Goal: Information Seeking & Learning: Find specific fact

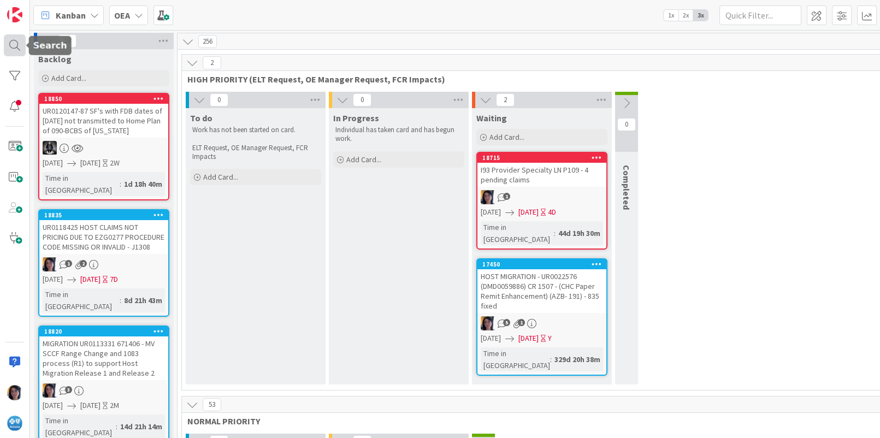
click at [14, 45] on div at bounding box center [15, 45] width 22 height 22
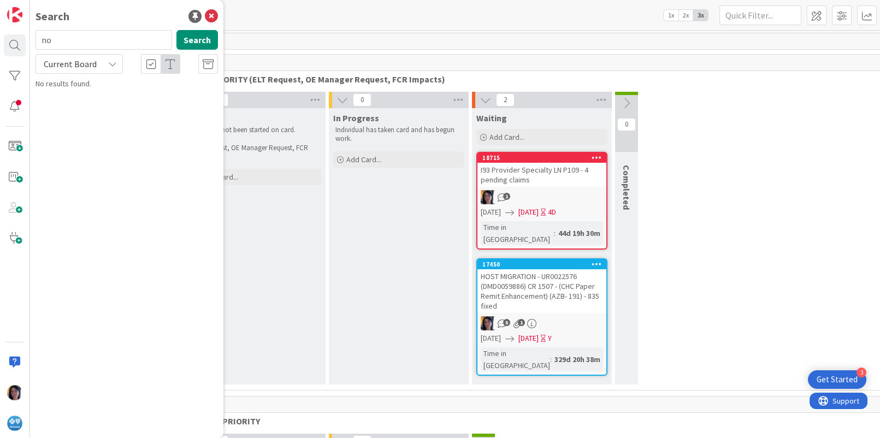
type input "n"
click at [62, 45] on input "text" at bounding box center [104, 40] width 137 height 20
type input "n"
type input "surgery center"
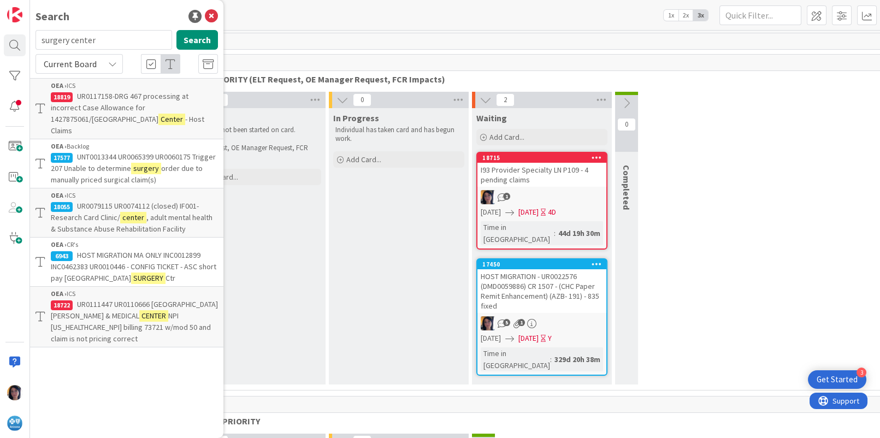
click at [114, 251] on span "HOST MIGRATION MA ONLY INC0012899 INC0462383 UR0010446 - CONFIG TICKET - ASC sh…" at bounding box center [133, 266] width 165 height 33
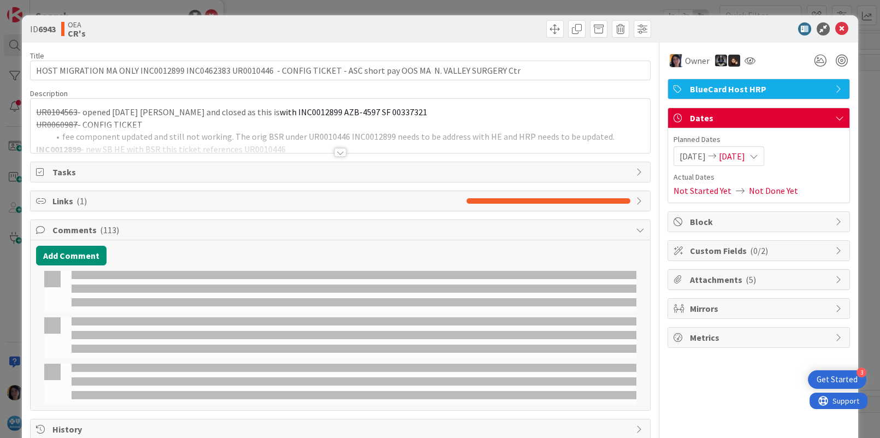
click at [108, 108] on p "UR0104563 - opened [DATE] [PERSON_NAME] and closed as this is with INC0012899 A…" at bounding box center [340, 112] width 608 height 13
click at [209, 124] on div "UR0104563 - opened [DATE] [PERSON_NAME] and closed as this is with INC0012899 A…" at bounding box center [340, 128] width 619 height 49
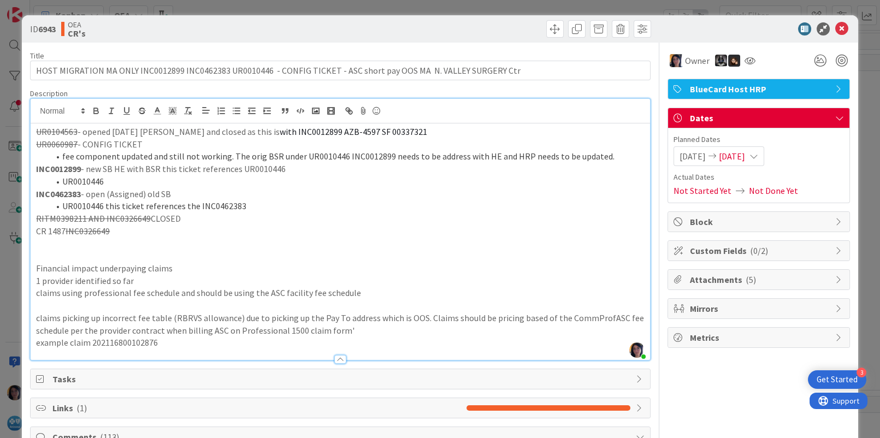
click at [293, 135] on span "with INC0012899 AZB-4597 SF 00337321" at bounding box center [353, 131] width 147 height 11
copy span "INC0012899"
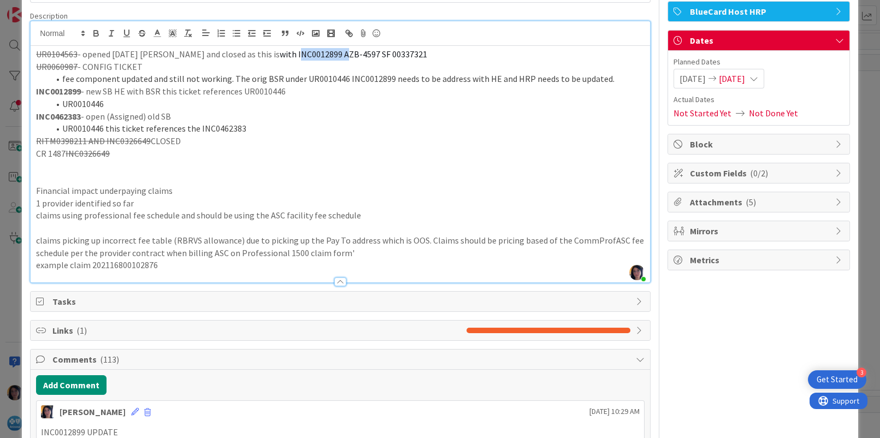
scroll to position [205, 0]
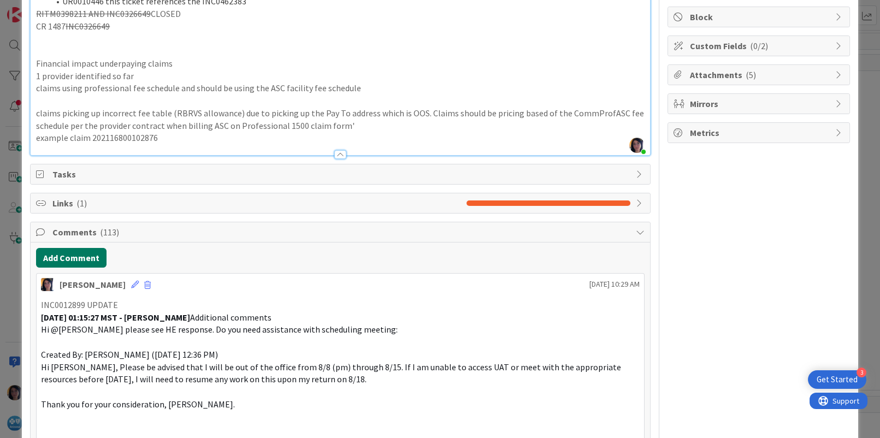
click at [68, 258] on button "Add Comment" at bounding box center [71, 258] width 70 height 20
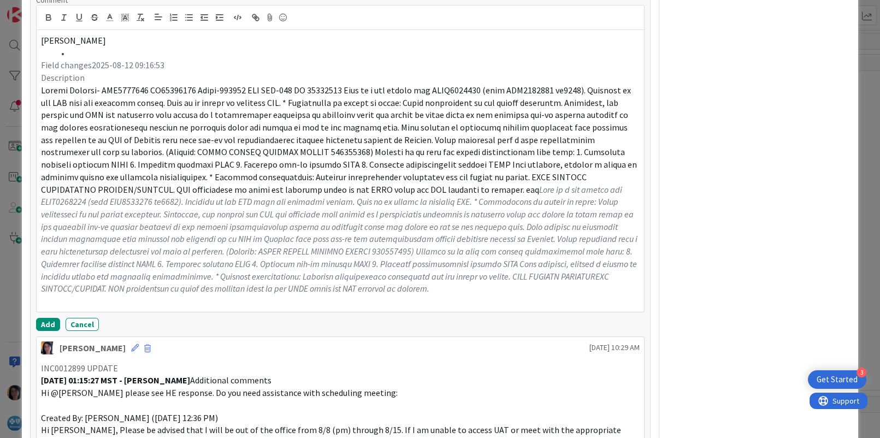
scroll to position [546, 0]
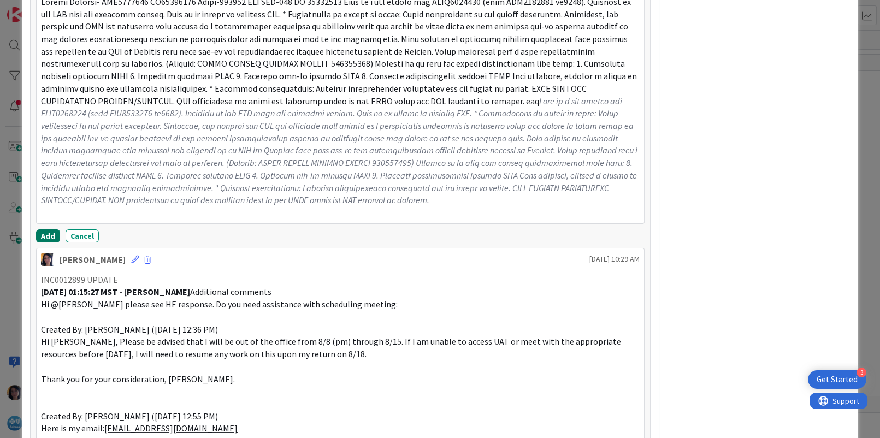
drag, startPoint x: 44, startPoint y: 229, endPoint x: 151, endPoint y: 390, distance: 193.4
click at [44, 229] on button "Add" at bounding box center [48, 235] width 24 height 13
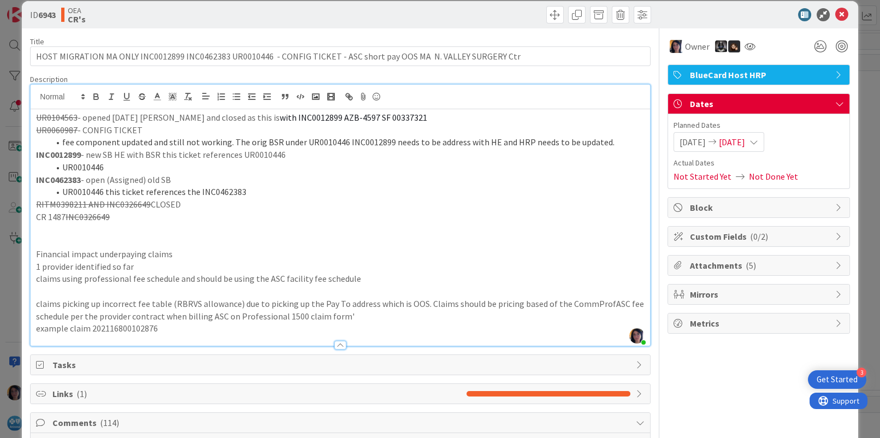
scroll to position [0, 0]
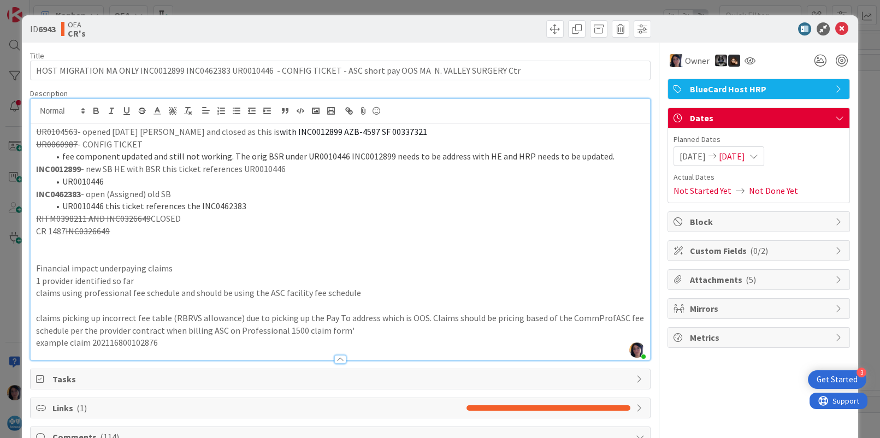
drag, startPoint x: 829, startPoint y: 19, endPoint x: 828, endPoint y: 26, distance: 6.6
click at [830, 20] on div "ID 6943 OEA CR's" at bounding box center [440, 28] width 836 height 27
click at [835, 26] on icon at bounding box center [841, 28] width 13 height 13
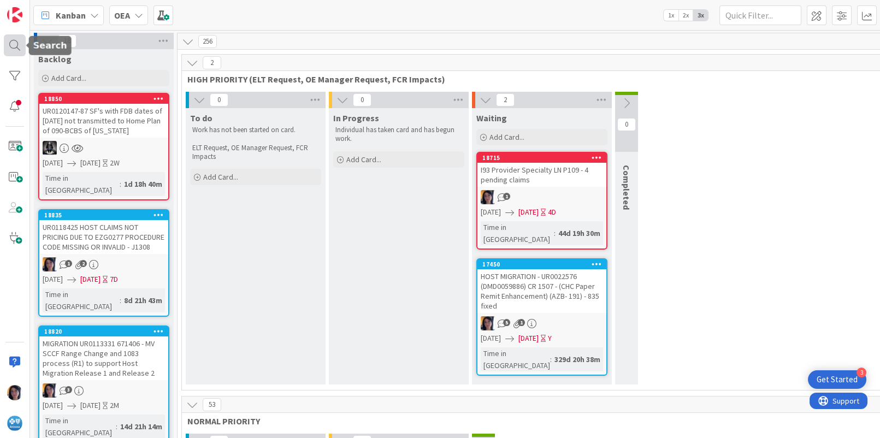
click at [10, 47] on div at bounding box center [15, 45] width 22 height 22
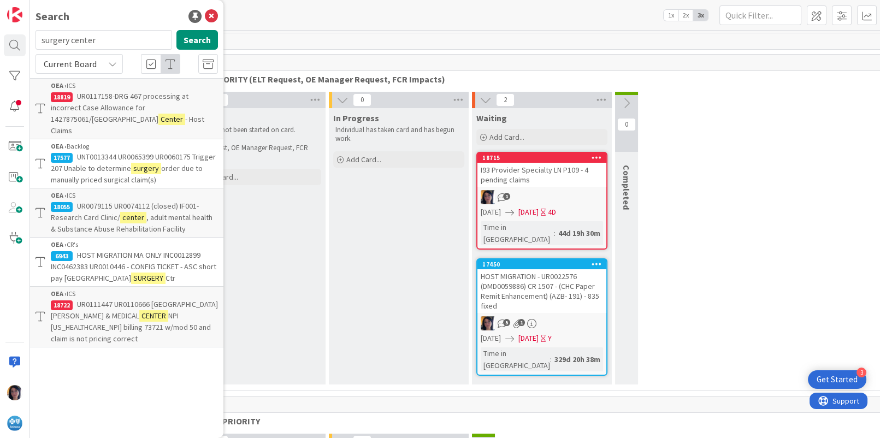
drag, startPoint x: 109, startPoint y: 38, endPoint x: 34, endPoint y: 38, distance: 74.3
click at [33, 38] on div "surgery center Search" at bounding box center [127, 42] width 196 height 24
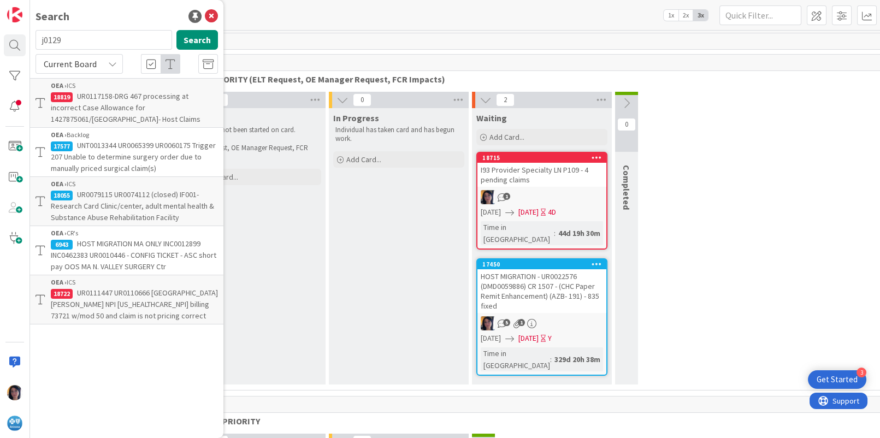
type input "j0129"
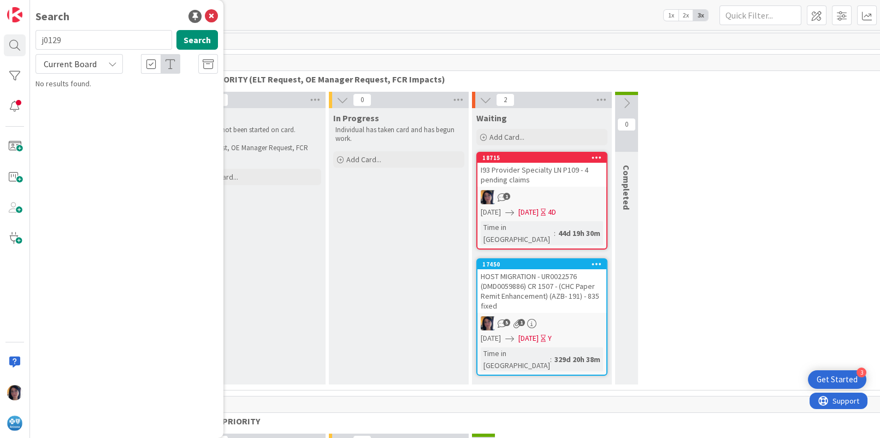
click at [79, 68] on span "Current Board" at bounding box center [70, 63] width 53 height 11
click at [62, 106] on span "All Boards" at bounding box center [99, 109] width 114 height 16
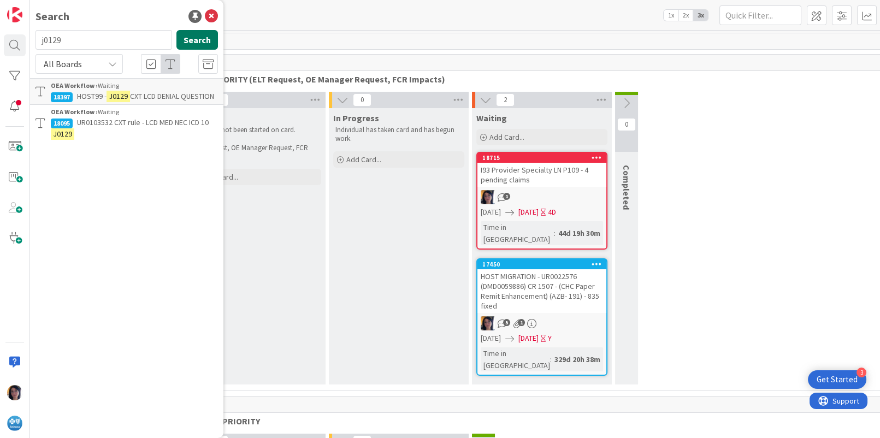
click at [192, 45] on button "Search" at bounding box center [197, 40] width 42 height 20
click at [96, 102] on p "HOST99 - J0129 CXT LCD DENIAL QUESTION" at bounding box center [134, 96] width 167 height 11
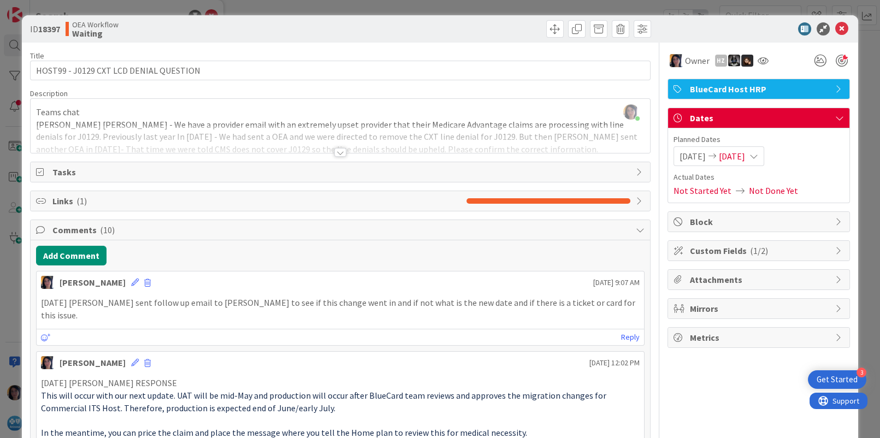
click at [227, 137] on div at bounding box center [340, 139] width 619 height 28
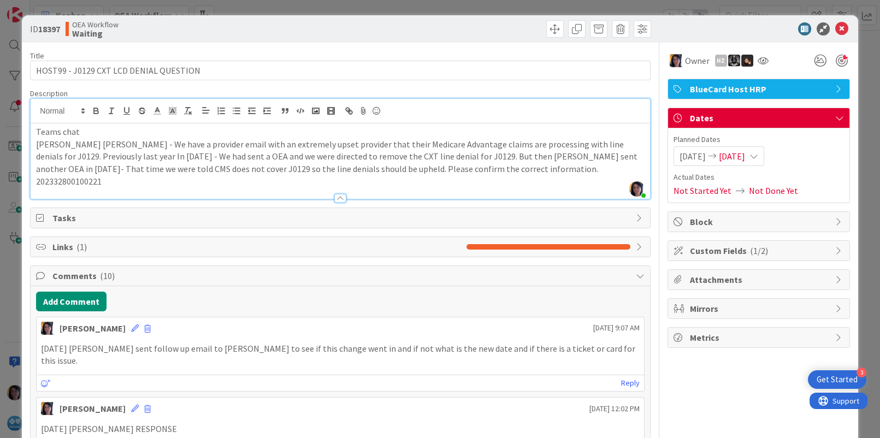
click at [75, 182] on p "202332800100221" at bounding box center [340, 181] width 608 height 13
copy p "202332800100221"
click at [31, 109] on div at bounding box center [340, 111] width 619 height 25
click at [73, 301] on button "Add Comment" at bounding box center [71, 302] width 70 height 20
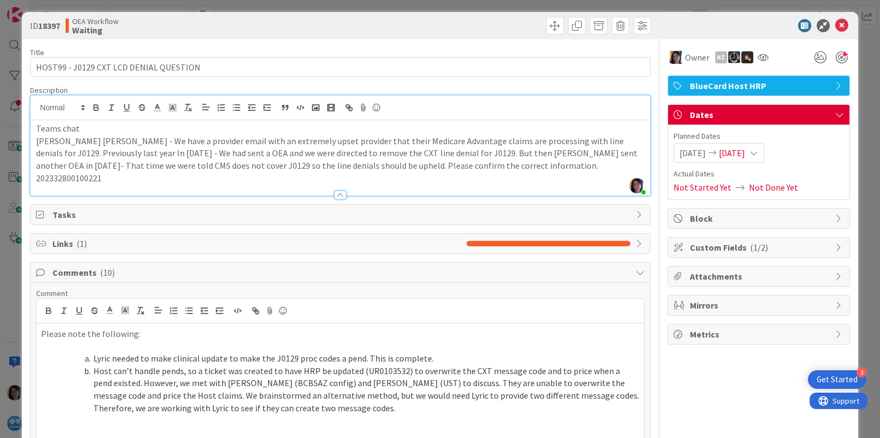
scroll to position [72, 0]
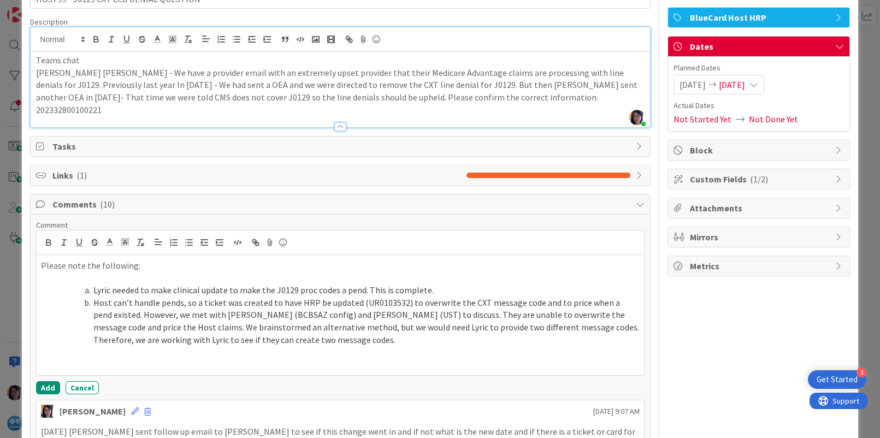
click at [38, 261] on div "Please note the following: Lyric needed to make clinical update to make the J01…" at bounding box center [340, 315] width 607 height 120
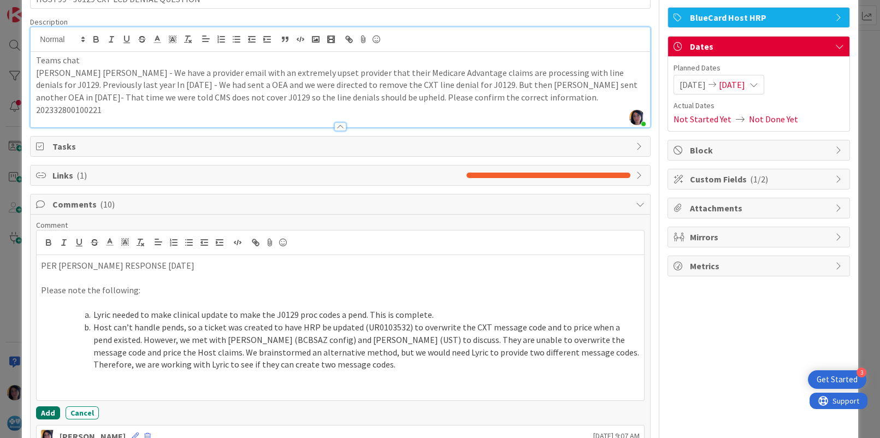
click at [51, 413] on button "Add" at bounding box center [48, 412] width 24 height 13
